Goal: Find specific page/section: Find specific page/section

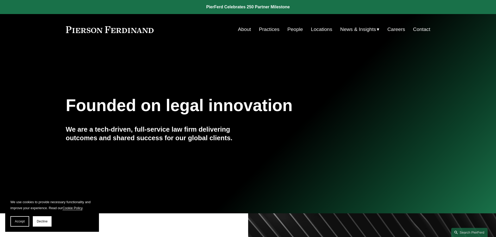
click at [292, 29] on link "People" at bounding box center [295, 29] width 16 height 10
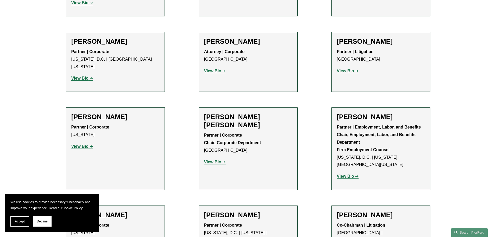
scroll to position [1874, 0]
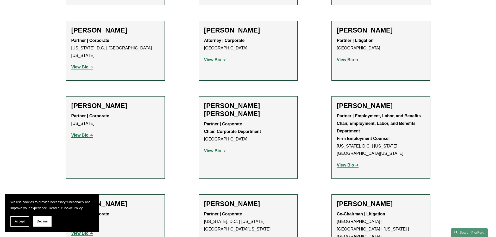
click at [90, 200] on h2 "[PERSON_NAME]" at bounding box center [115, 204] width 88 height 8
click at [86, 231] on strong "View Bio" at bounding box center [79, 233] width 17 height 4
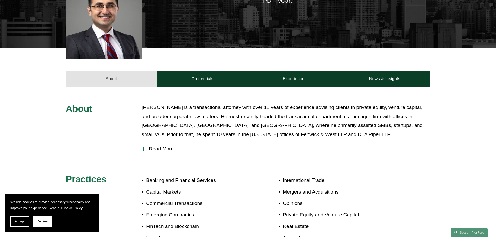
scroll to position [234, 0]
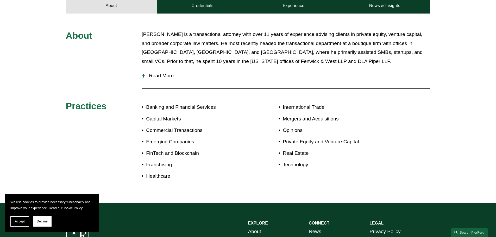
click at [166, 75] on span "Read More" at bounding box center [287, 76] width 285 height 6
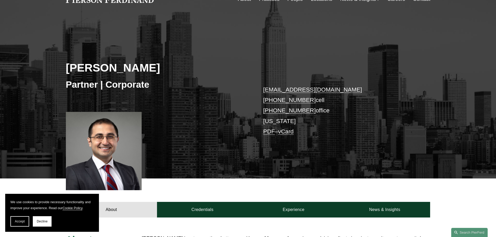
scroll to position [0, 0]
